Goal: Download file/media

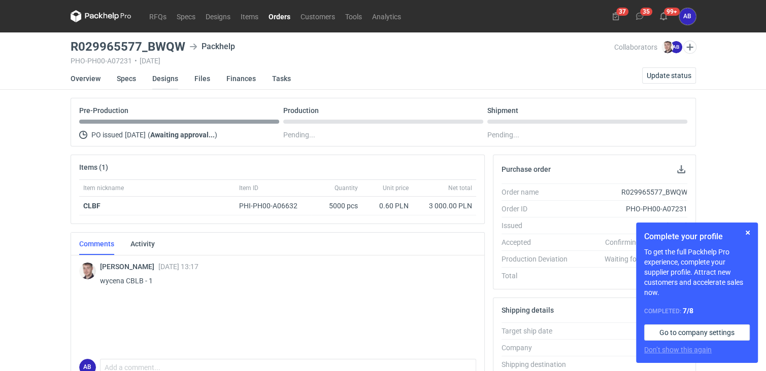
click at [162, 77] on link "Designs" at bounding box center [165, 78] width 26 height 22
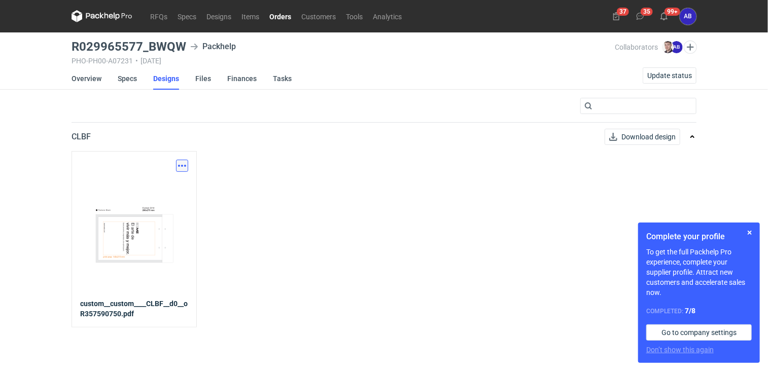
click at [187, 164] on button "button" at bounding box center [182, 166] width 12 height 12
click at [140, 188] on link "Download design part" at bounding box center [137, 188] width 93 height 16
click at [96, 77] on link "Overview" at bounding box center [87, 78] width 30 height 22
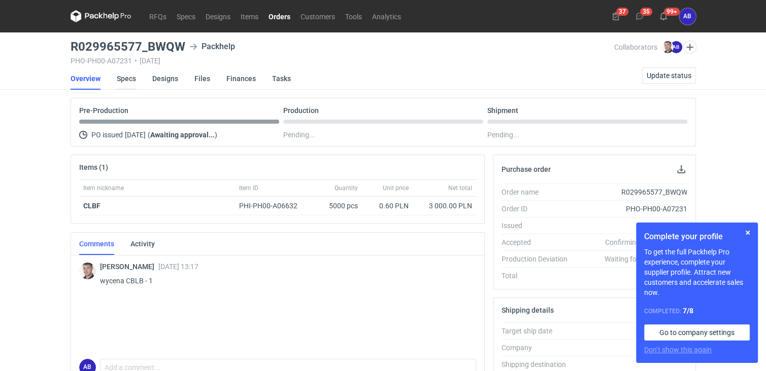
click at [123, 79] on link "Specs" at bounding box center [126, 78] width 19 height 22
